Goal: Task Accomplishment & Management: Manage account settings

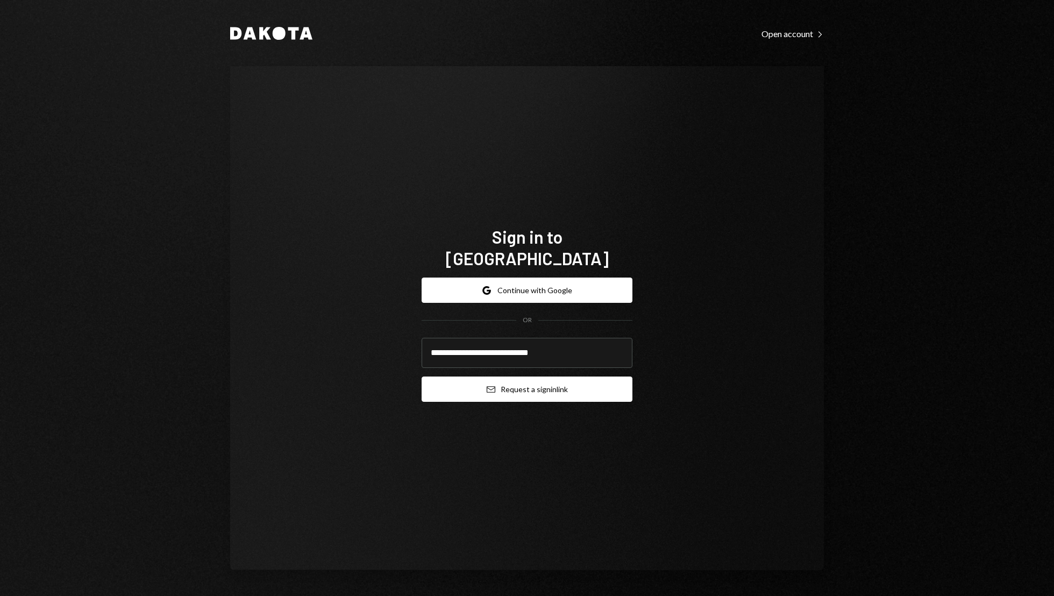
type input "**********"
click at [422, 376] on button "Email Request a sign in link" at bounding box center [527, 388] width 211 height 25
